Goal: Information Seeking & Learning: Find specific fact

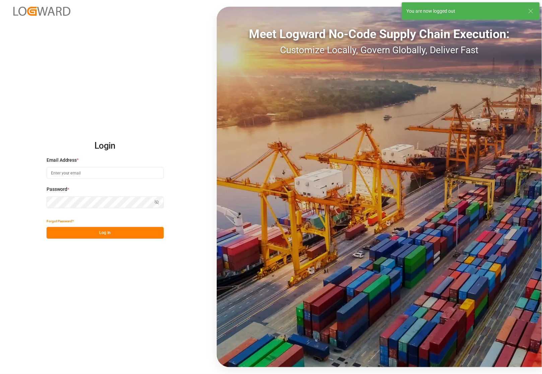
click at [83, 174] on input at bounding box center [105, 173] width 117 height 12
type input "[PERSON_NAME][EMAIL_ADDRESS][PERSON_NAME][DOMAIN_NAME]"
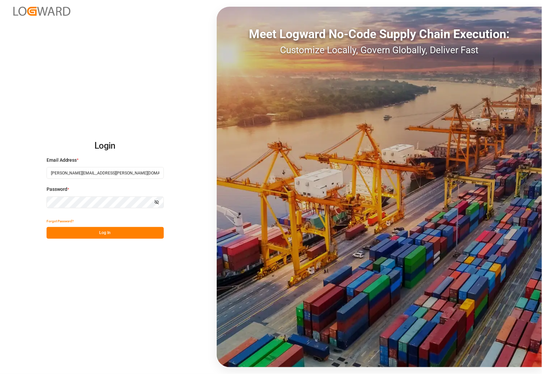
click at [89, 230] on button "Log In" at bounding box center [105, 233] width 117 height 12
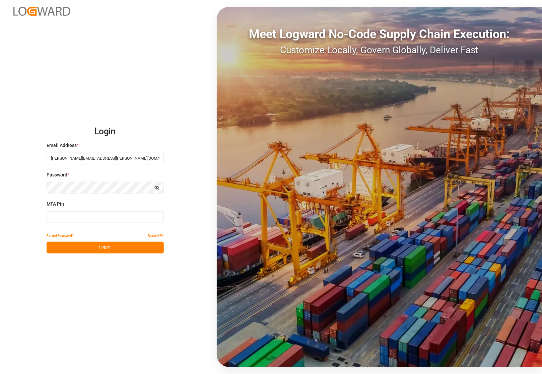
click at [70, 220] on input at bounding box center [105, 218] width 117 height 12
type input "052506"
click at [85, 247] on button "Log In" at bounding box center [105, 248] width 117 height 12
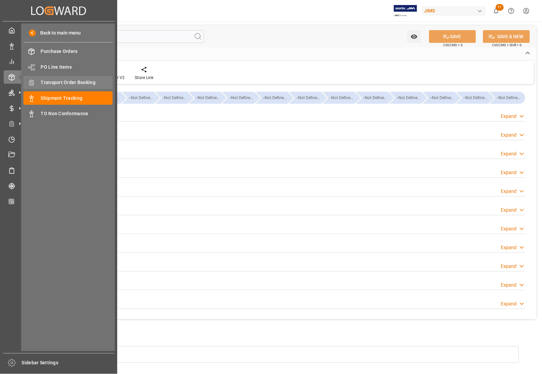
click at [55, 81] on span "Transport Order Booking" at bounding box center [77, 82] width 72 height 7
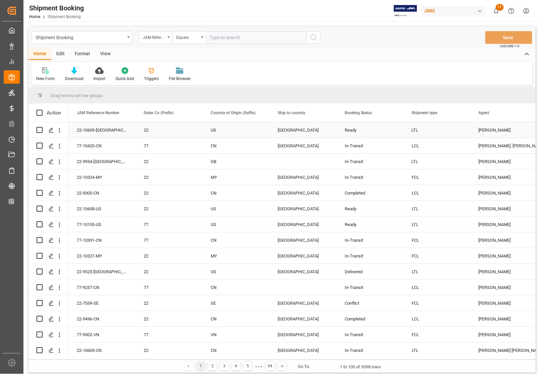
click at [235, 128] on div "US" at bounding box center [236, 130] width 51 height 15
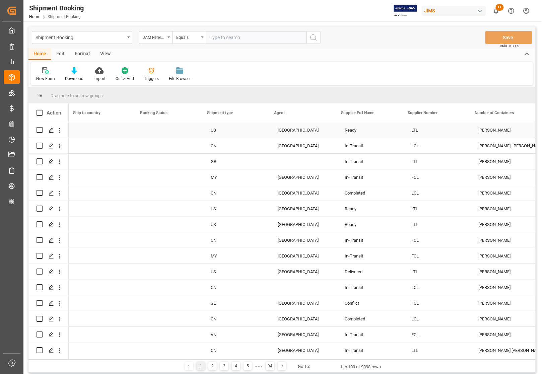
scroll to position [0, 205]
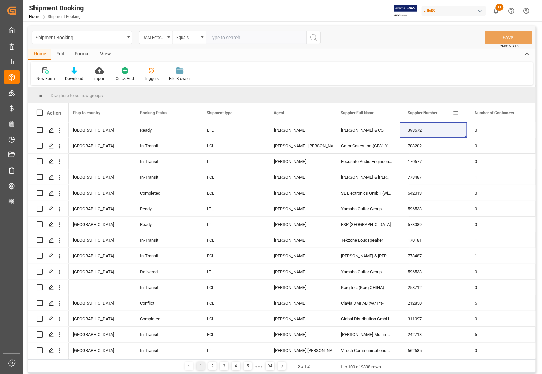
click at [454, 112] on span at bounding box center [456, 113] width 6 height 6
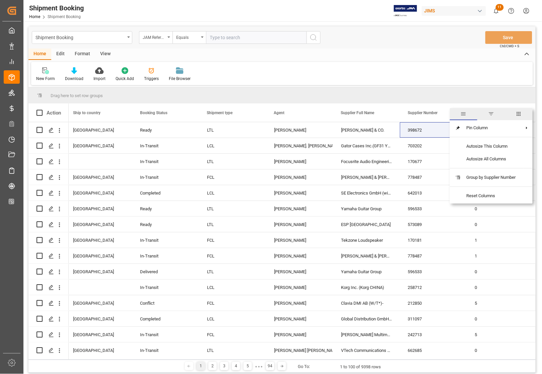
click at [491, 113] on span "filter" at bounding box center [491, 114] width 6 height 6
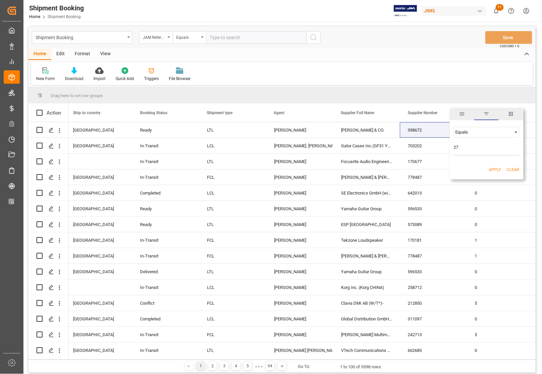
type input "2"
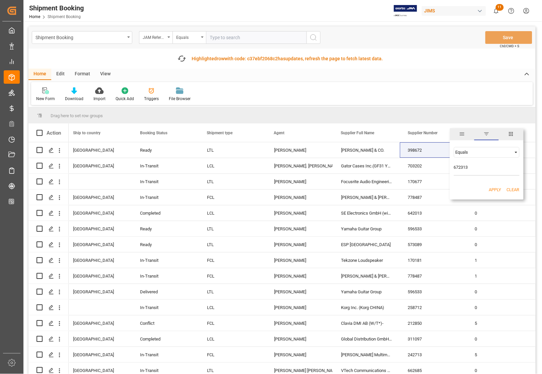
click at [495, 170] on input "672313" at bounding box center [487, 169] width 66 height 13
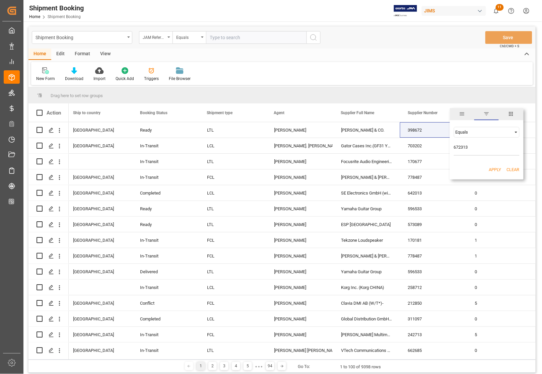
type input "672313"
click at [493, 170] on button "Apply" at bounding box center [495, 170] width 12 height 7
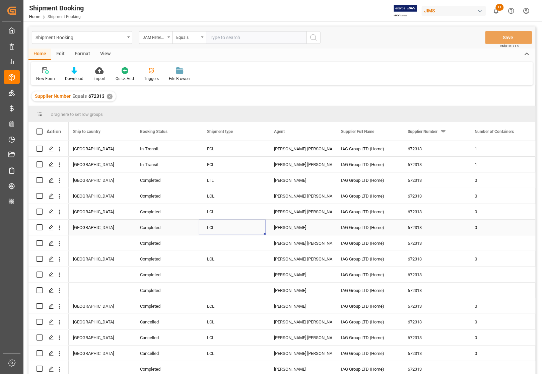
click at [262, 232] on div "LCL" at bounding box center [232, 227] width 67 height 15
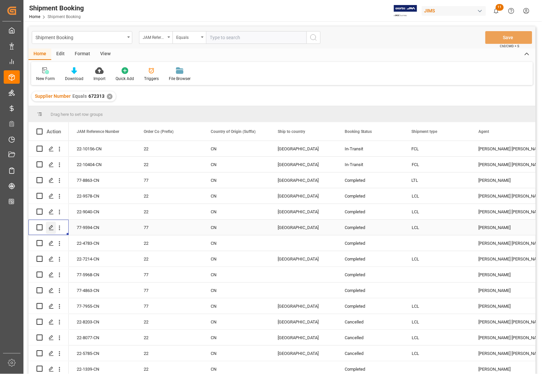
click at [50, 228] on icon "Press SPACE to select this row." at bounding box center [51, 227] width 5 height 5
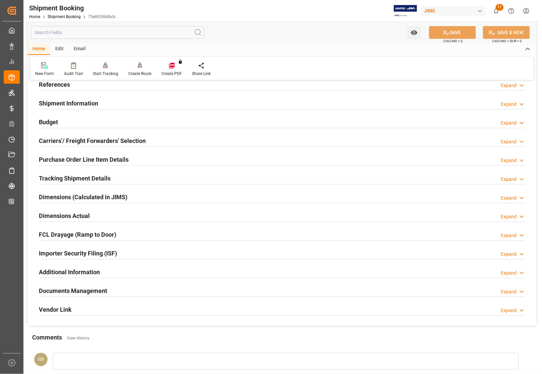
scroll to position [84, 0]
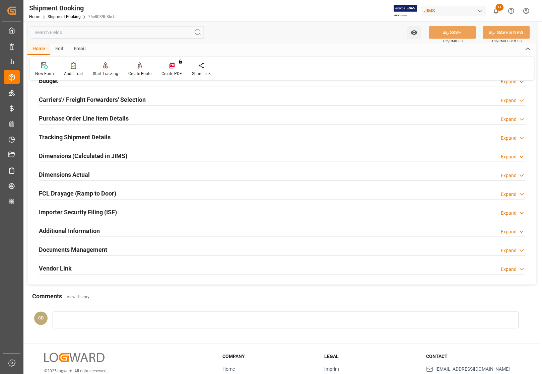
click at [56, 248] on h2 "Documents Management" at bounding box center [73, 249] width 68 height 9
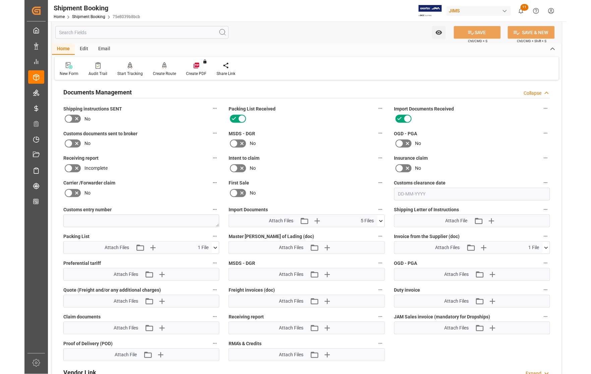
scroll to position [293, 0]
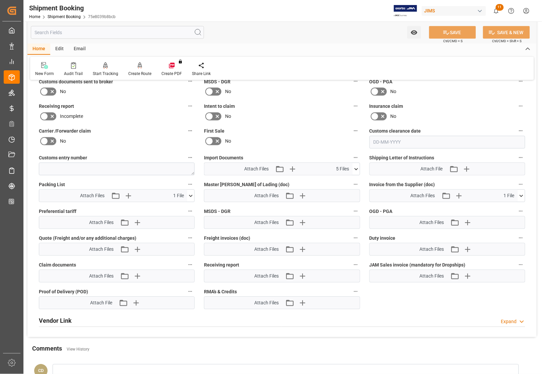
click at [356, 168] on icon at bounding box center [356, 169] width 7 height 7
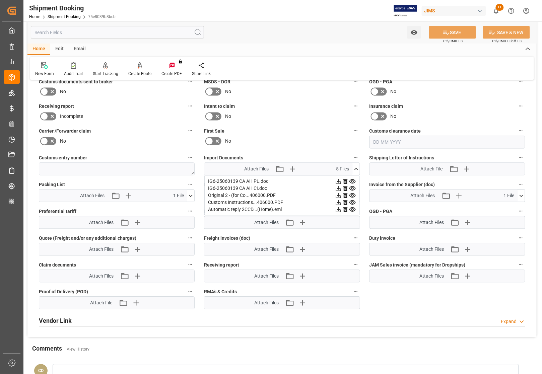
click at [220, 188] on div "IG6-25060139 CA AH CI.doc" at bounding box center [282, 188] width 148 height 7
click at [338, 188] on icon at bounding box center [338, 188] width 5 height 5
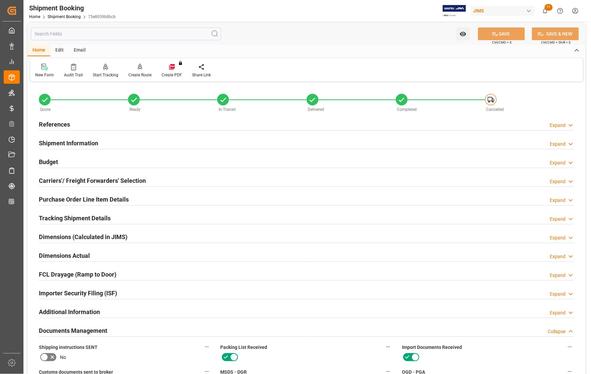
scroll to position [0, 0]
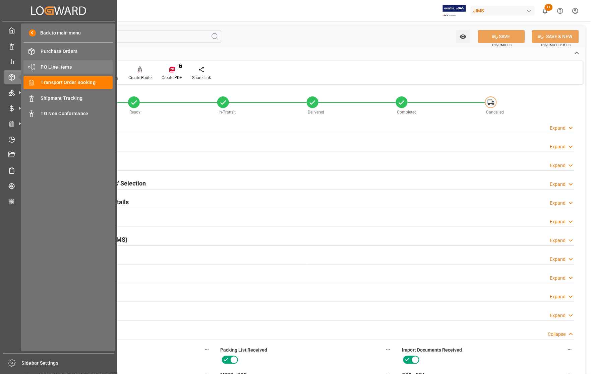
click at [52, 66] on span "PO Line Items" at bounding box center [77, 67] width 72 height 7
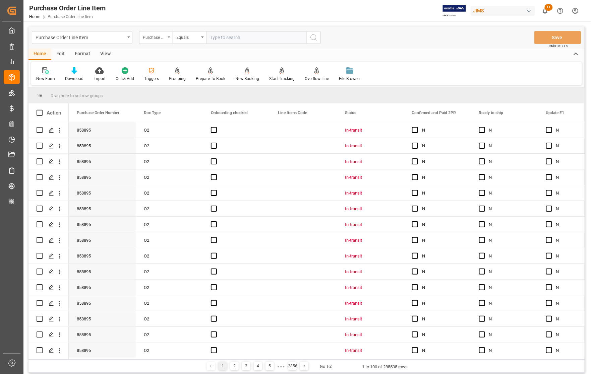
click at [168, 36] on div "Purchase Order Number" at bounding box center [156, 37] width 34 height 13
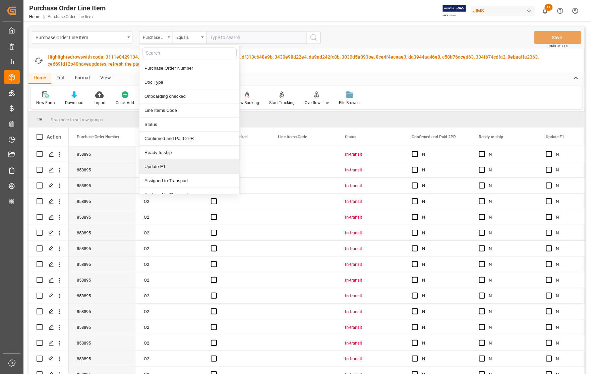
click at [136, 15] on div "Purchase Order Line Item Home Purchase Order Line Item JIMS 11 Notifications On…" at bounding box center [305, 10] width 572 height 21
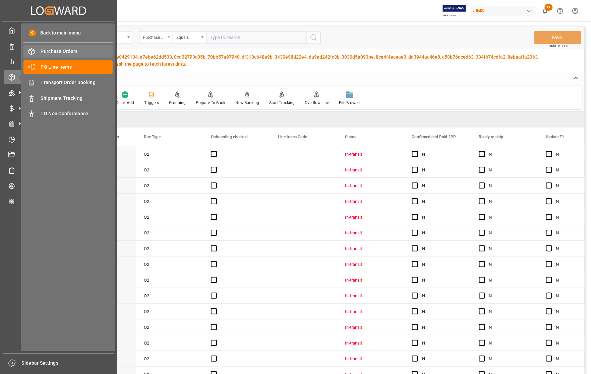
click at [34, 52] on icon at bounding box center [32, 52] width 6 height 6
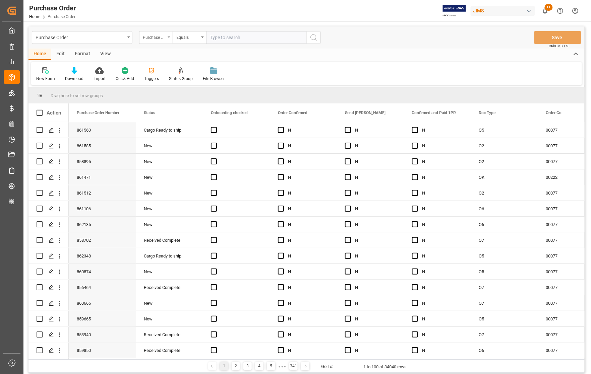
click at [170, 37] on icon "open menu" at bounding box center [169, 37] width 3 height 1
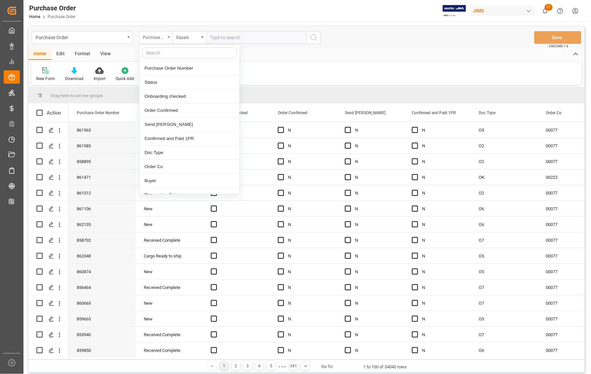
click at [170, 37] on icon "close menu" at bounding box center [169, 37] width 3 height 1
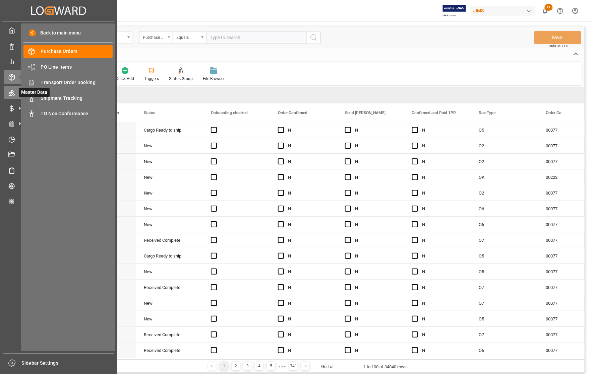
click at [12, 92] on icon at bounding box center [12, 93] width 6 height 6
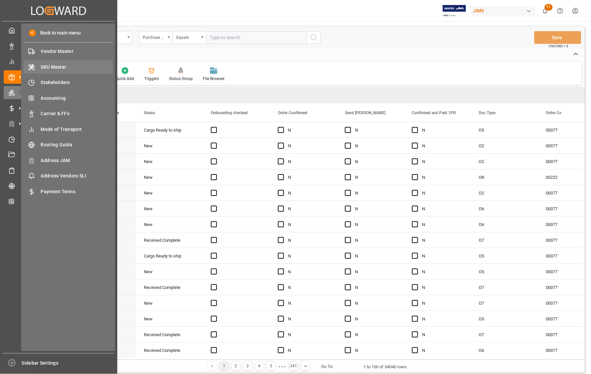
click at [60, 66] on span "SKU Master" at bounding box center [77, 67] width 72 height 7
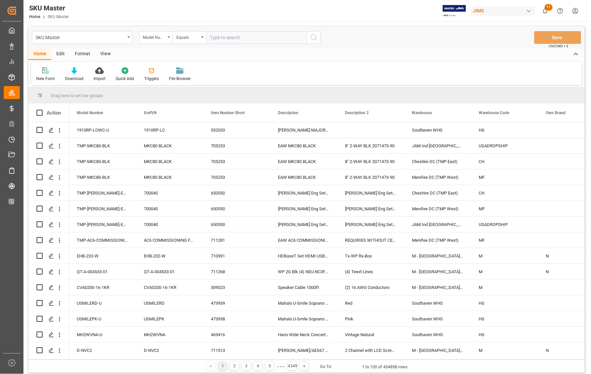
click at [225, 39] on input "text" at bounding box center [256, 37] width 101 height 13
paste input "9000PBK"
type input "9000PBK"
click at [312, 36] on icon "search button" at bounding box center [314, 38] width 8 height 8
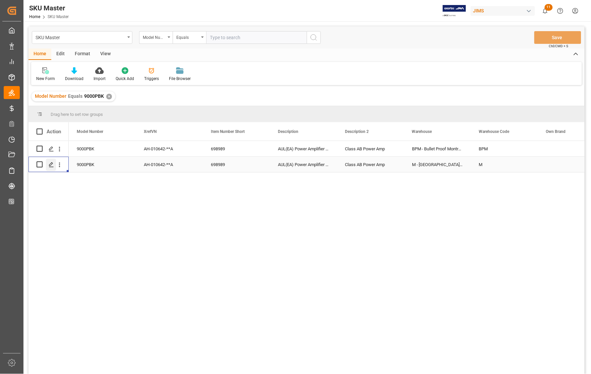
click at [51, 167] on line "Press SPACE to select this row." at bounding box center [51, 167] width 4 height 0
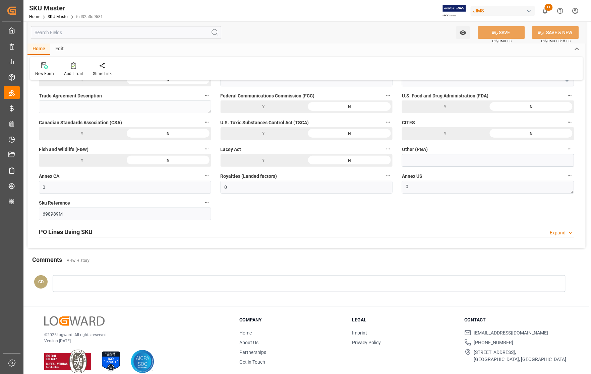
scroll to position [773, 0]
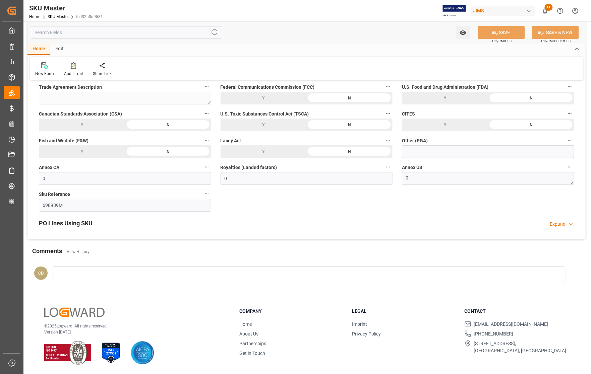
drag, startPoint x: 151, startPoint y: 288, endPoint x: 154, endPoint y: 270, distance: 18.4
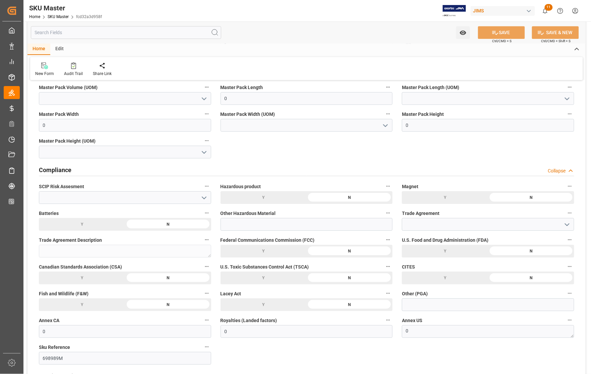
scroll to position [0, 0]
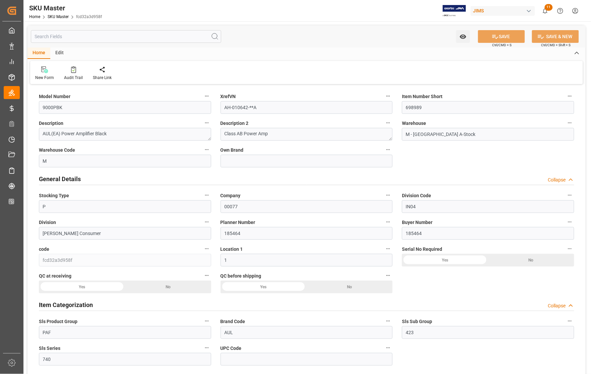
click at [112, 175] on div "General Details Collapse" at bounding box center [306, 178] width 535 height 13
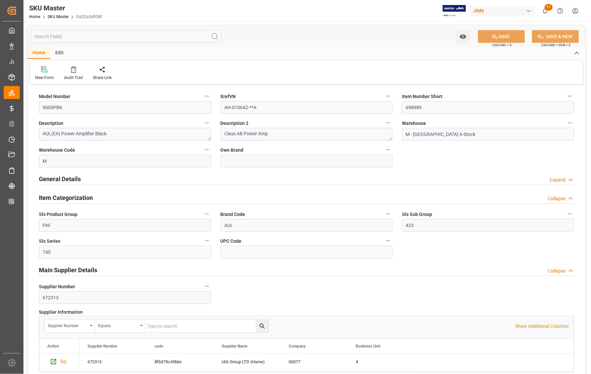
click at [71, 179] on h2 "General Details" at bounding box center [60, 179] width 42 height 9
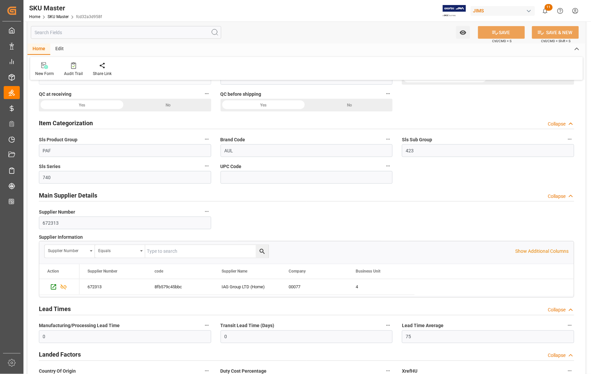
scroll to position [168, 0]
